Goal: Check status

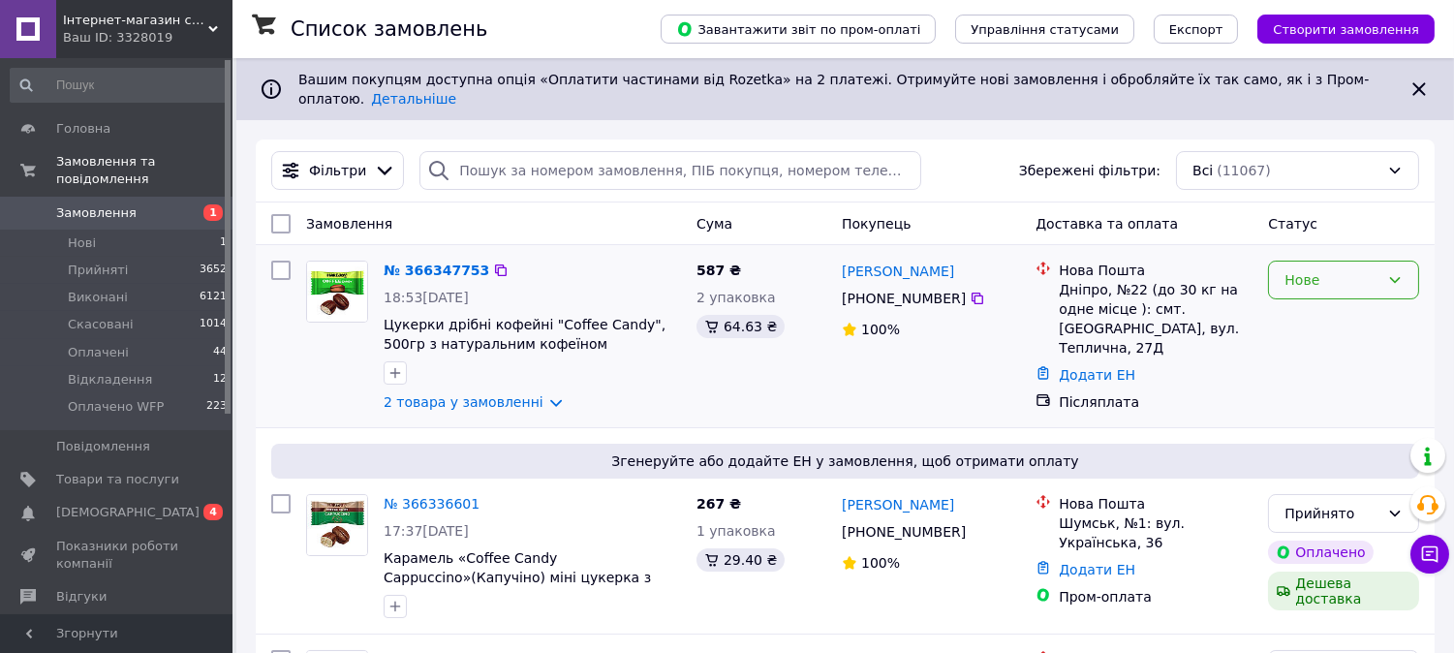
click at [1405, 273] on div "Нове" at bounding box center [1343, 280] width 151 height 39
drag, startPoint x: 1318, startPoint y: 317, endPoint x: 796, endPoint y: 390, distance: 527.3
click at [1319, 317] on li "Прийнято" at bounding box center [1344, 323] width 149 height 35
click at [473, 405] on link "2 товара у замовленні" at bounding box center [464, 402] width 160 height 16
